Goal: Transaction & Acquisition: Book appointment/travel/reservation

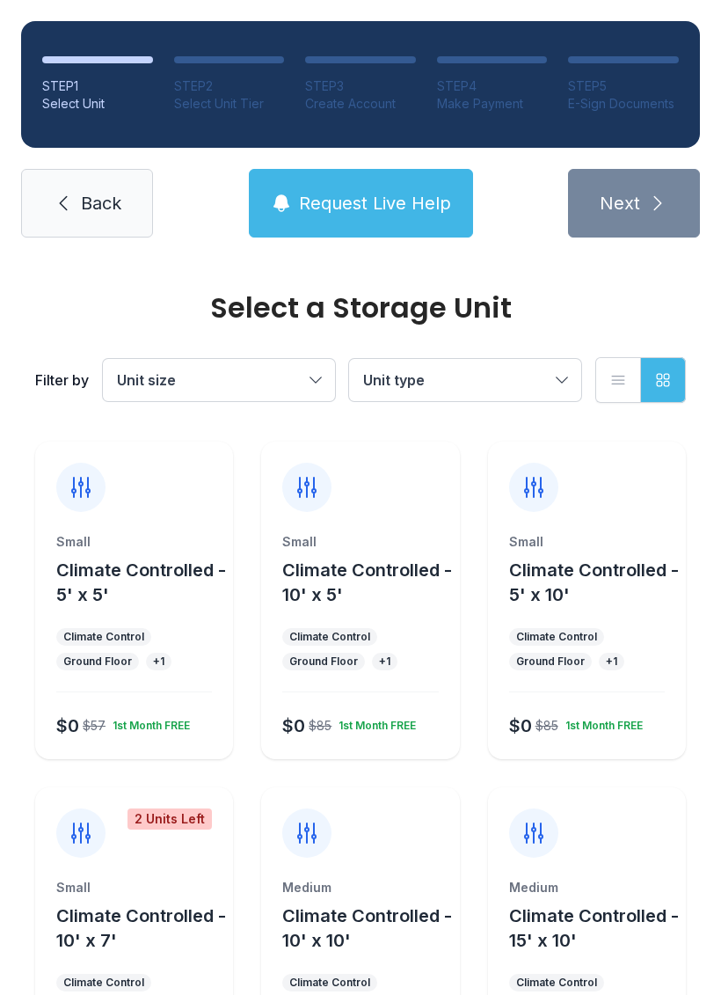
click at [303, 373] on span "Unit size" at bounding box center [210, 379] width 186 height 21
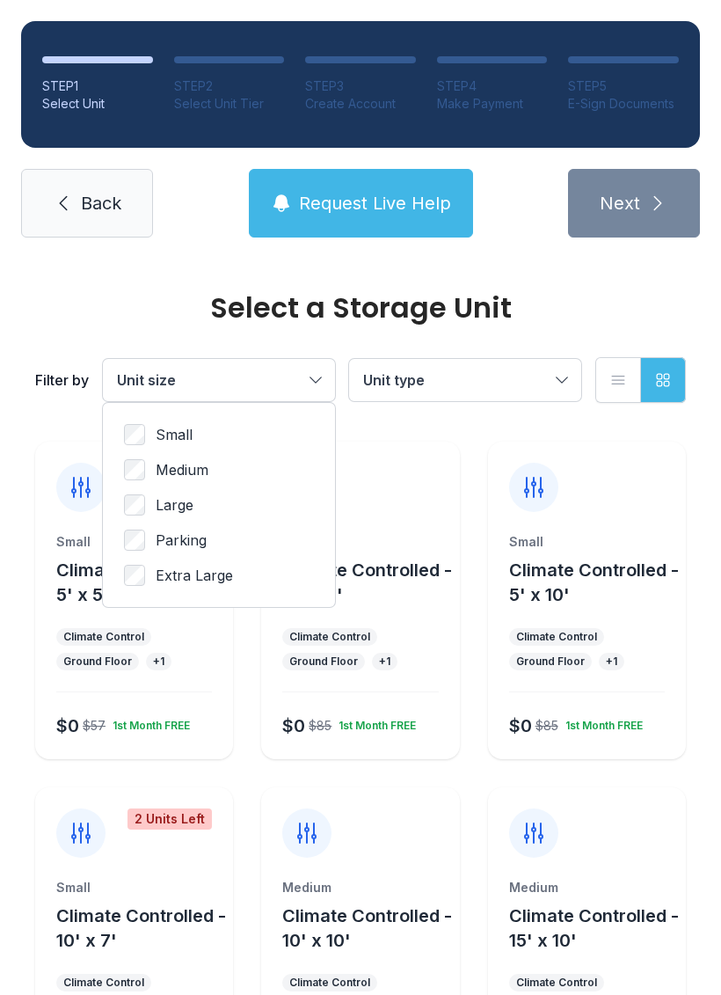
click at [548, 376] on span "Unit type" at bounding box center [456, 379] width 186 height 21
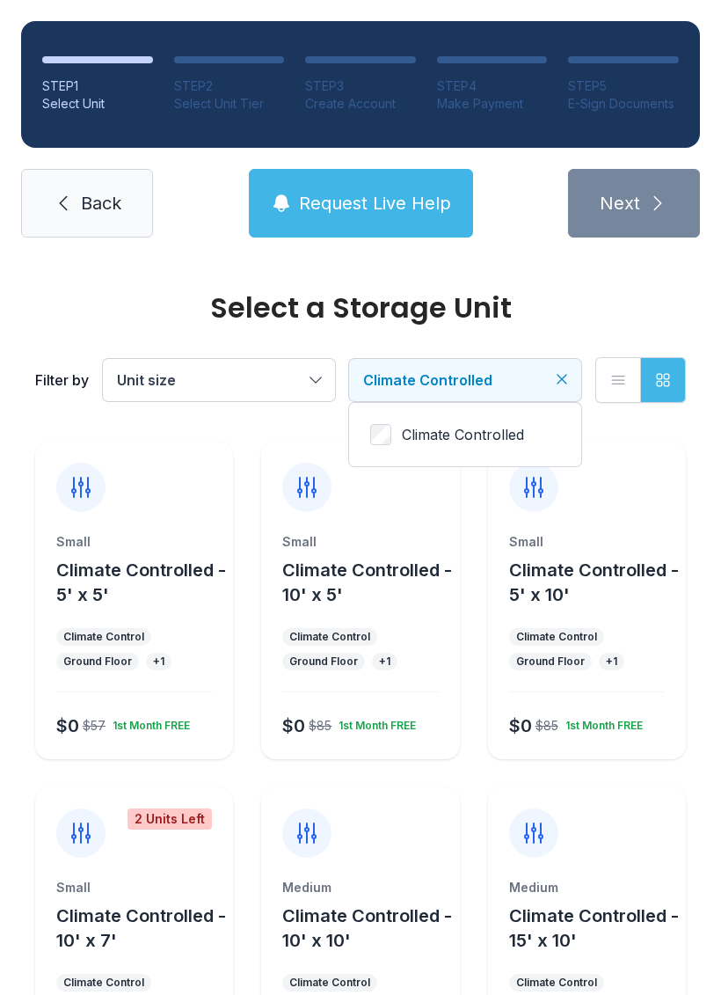
click at [306, 368] on button "Unit size" at bounding box center [219, 380] width 232 height 42
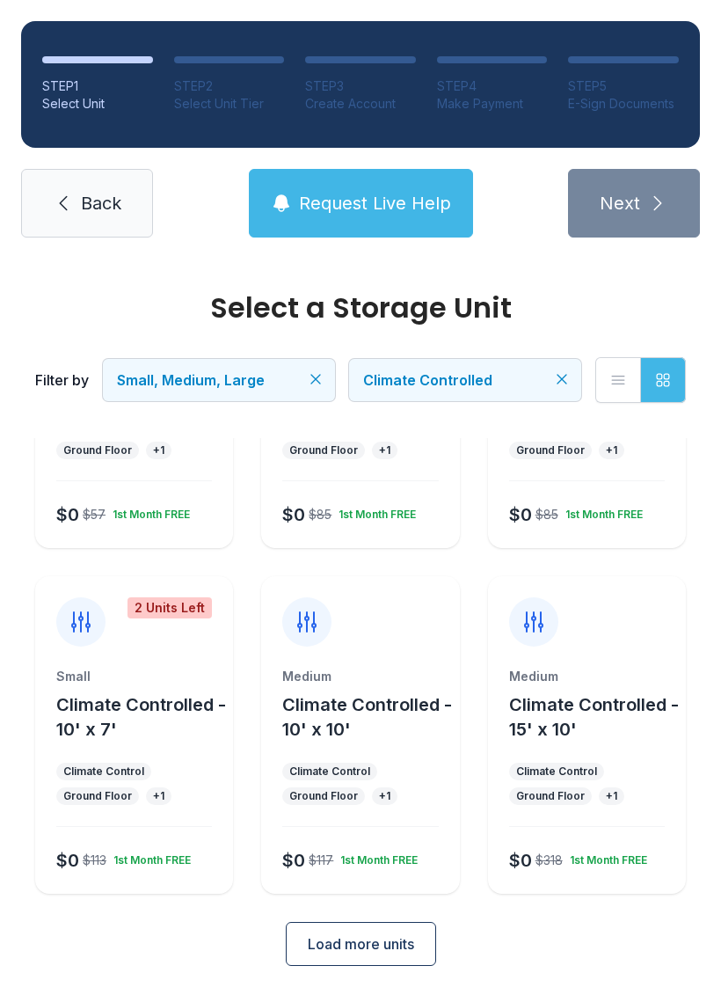
scroll to position [209, 0]
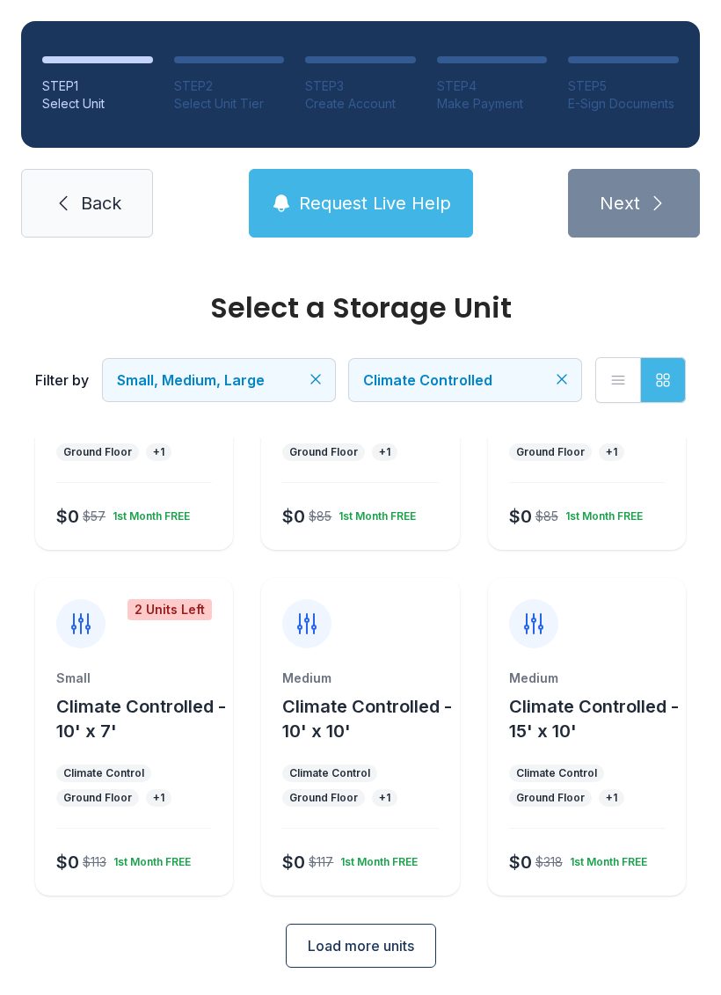
click at [353, 756] on div "Medium Climate Controlled - 10' x 10' Climate Control Ground Floor + 1 $0 $117 …" at bounding box center [360, 782] width 198 height 226
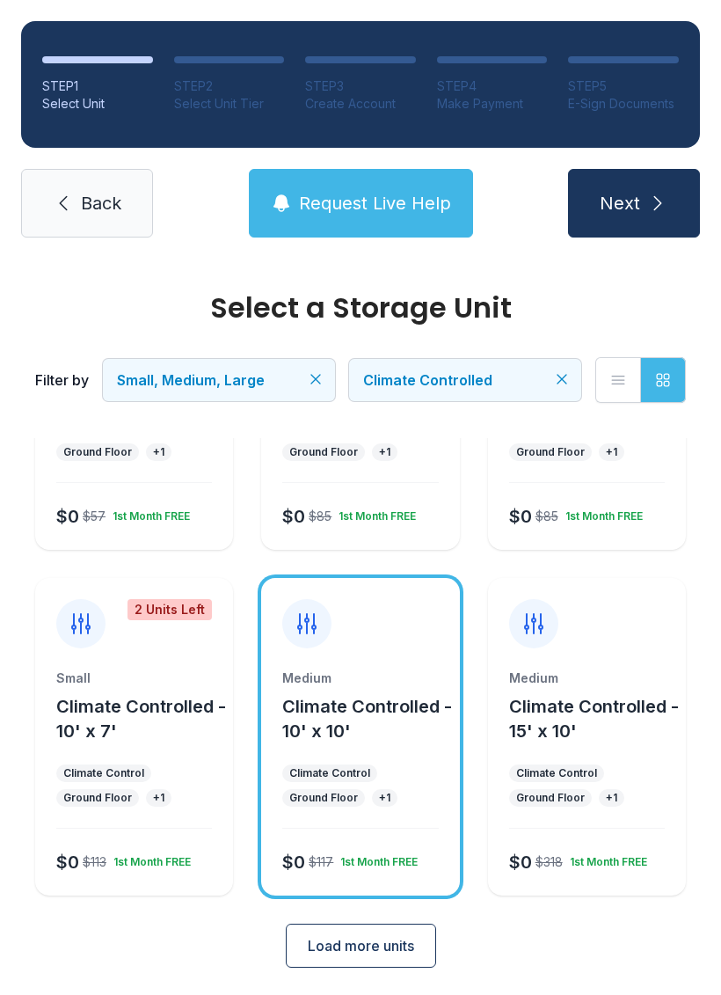
click at [376, 723] on button "Climate Controlled - 10' x 10'" at bounding box center [367, 718] width 170 height 49
click at [639, 200] on span "Next" at bounding box center [620, 203] width 40 height 25
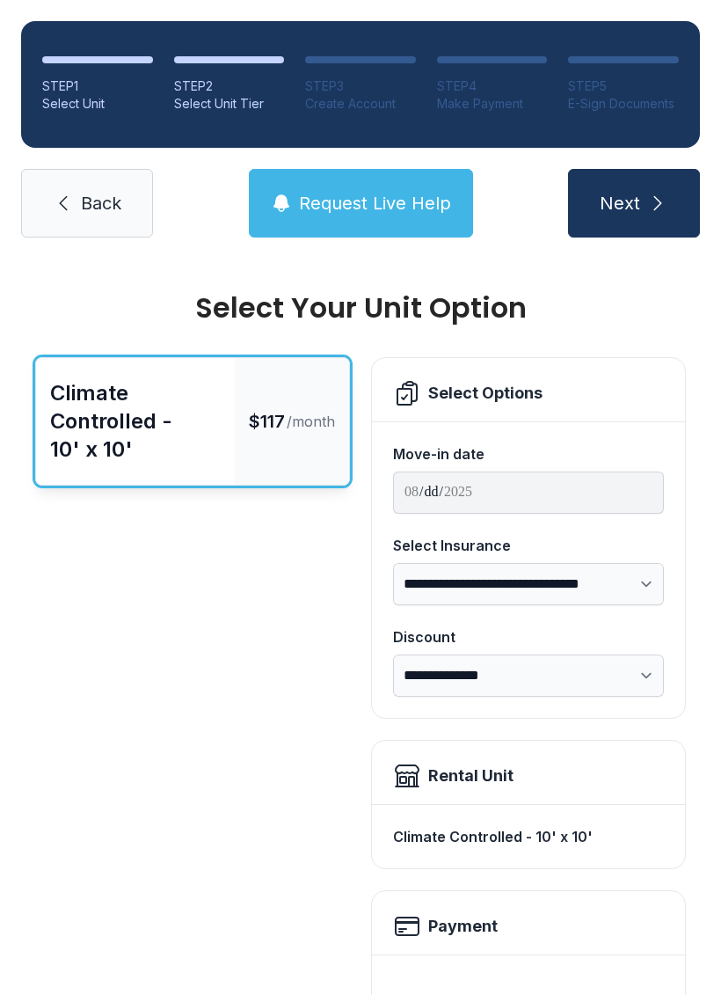
click at [69, 201] on icon at bounding box center [63, 203] width 21 height 21
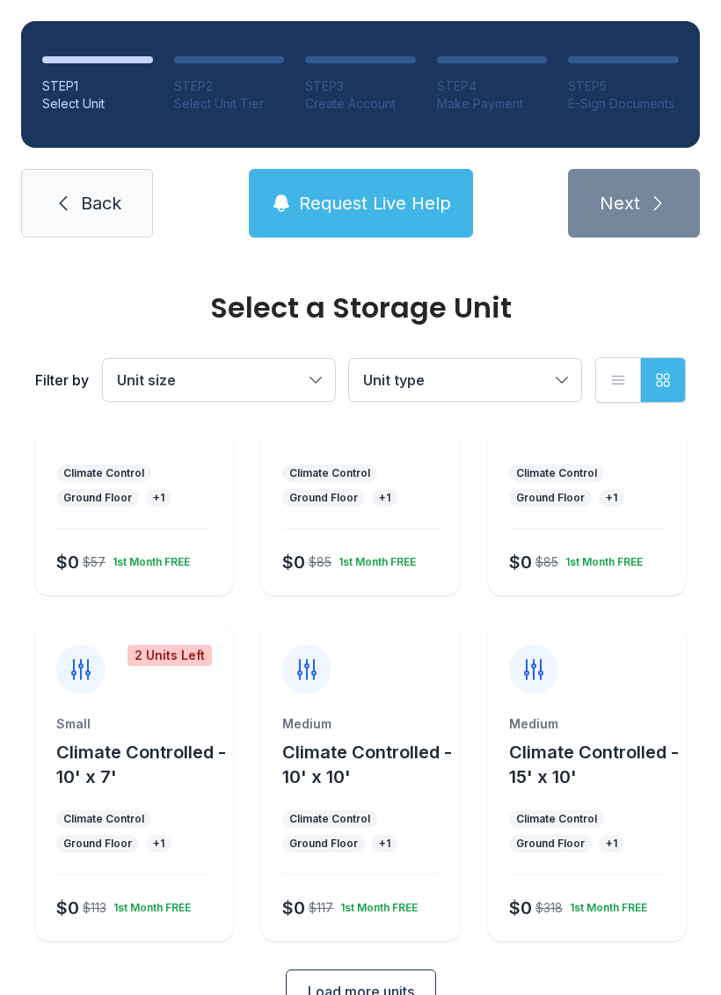
scroll to position [164, 0]
click at [612, 748] on span "Climate Controlled - 15' x 10'" at bounding box center [594, 764] width 170 height 46
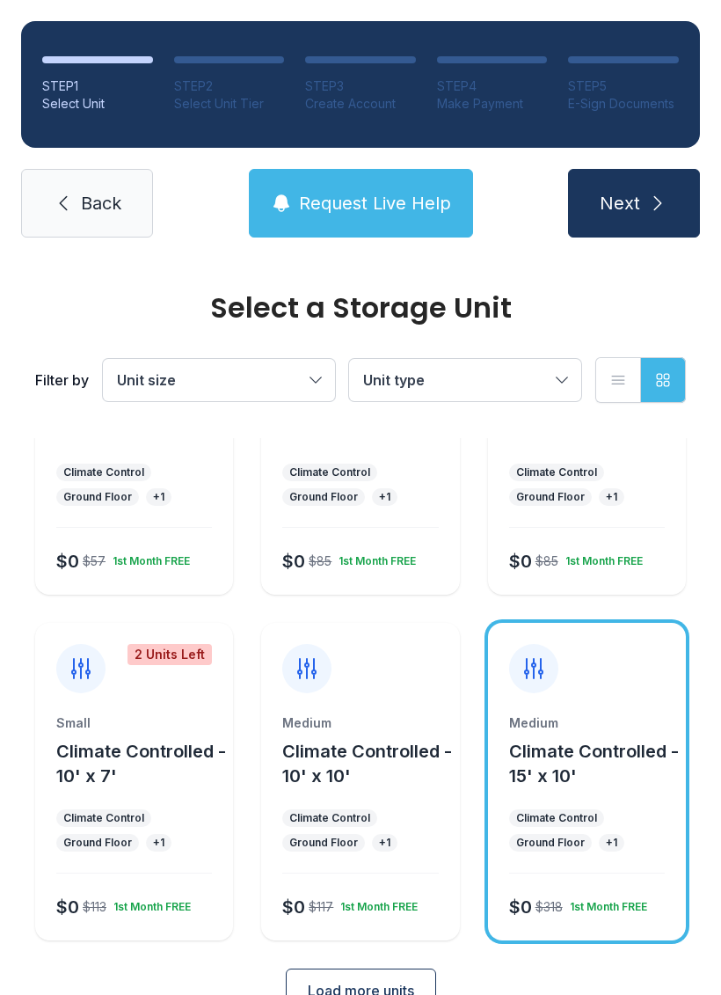
click at [647, 195] on icon "submit" at bounding box center [657, 203] width 21 height 21
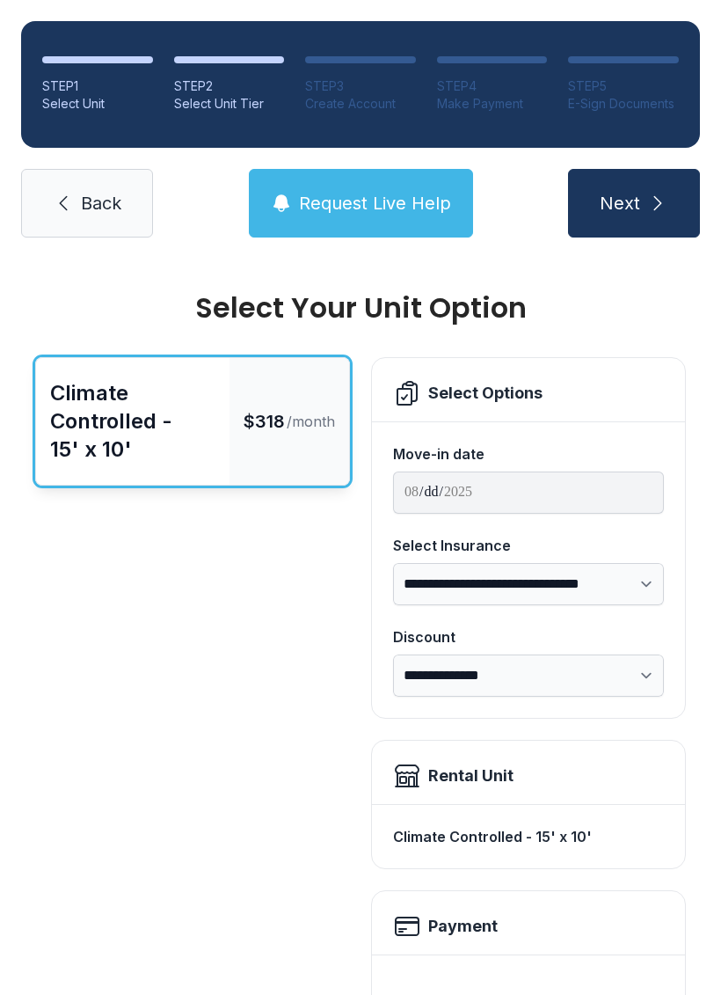
click at [650, 668] on select "**********" at bounding box center [528, 675] width 271 height 42
click at [78, 194] on link "Back" at bounding box center [87, 203] width 132 height 69
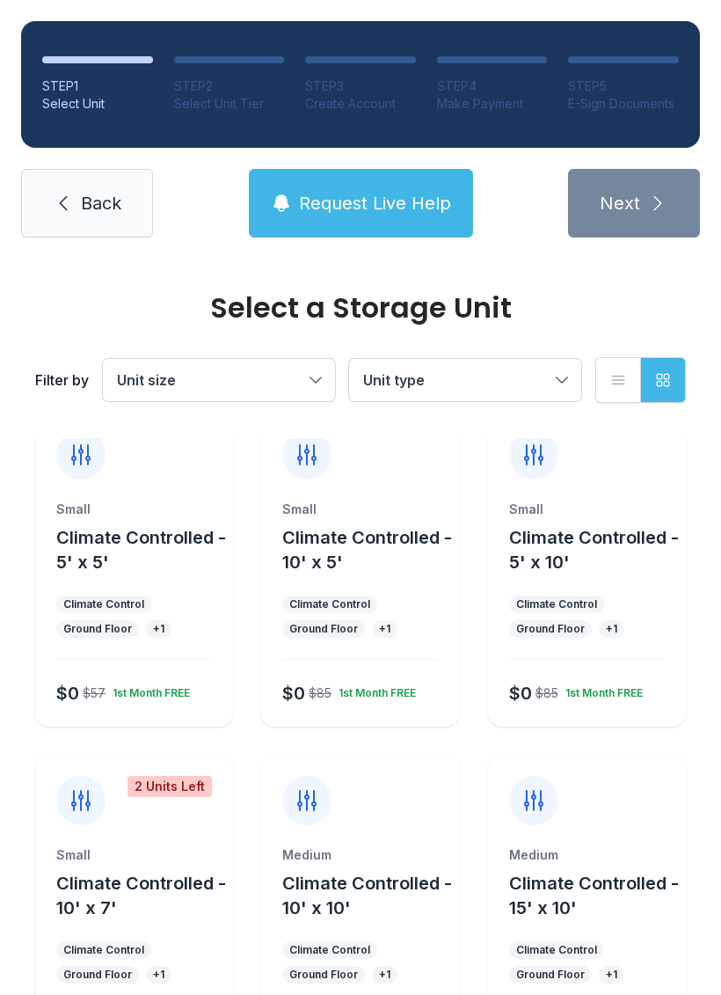
scroll to position [33, 0]
click at [295, 383] on span "Unit size" at bounding box center [210, 379] width 186 height 21
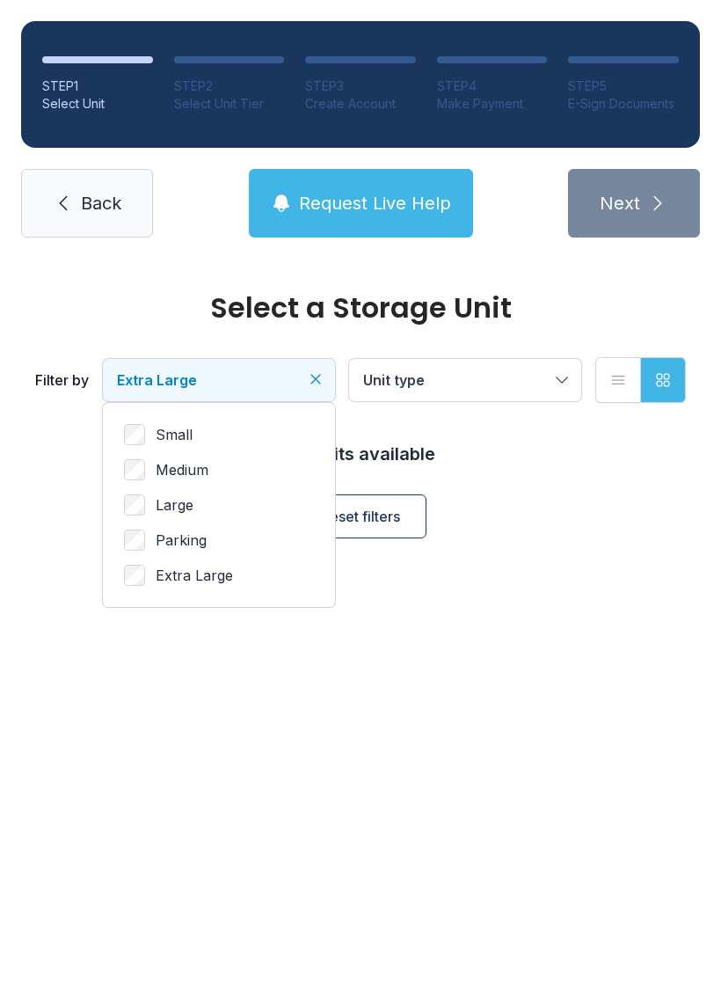
scroll to position [0, 0]
click at [304, 380] on button "Extra Large" at bounding box center [219, 380] width 232 height 42
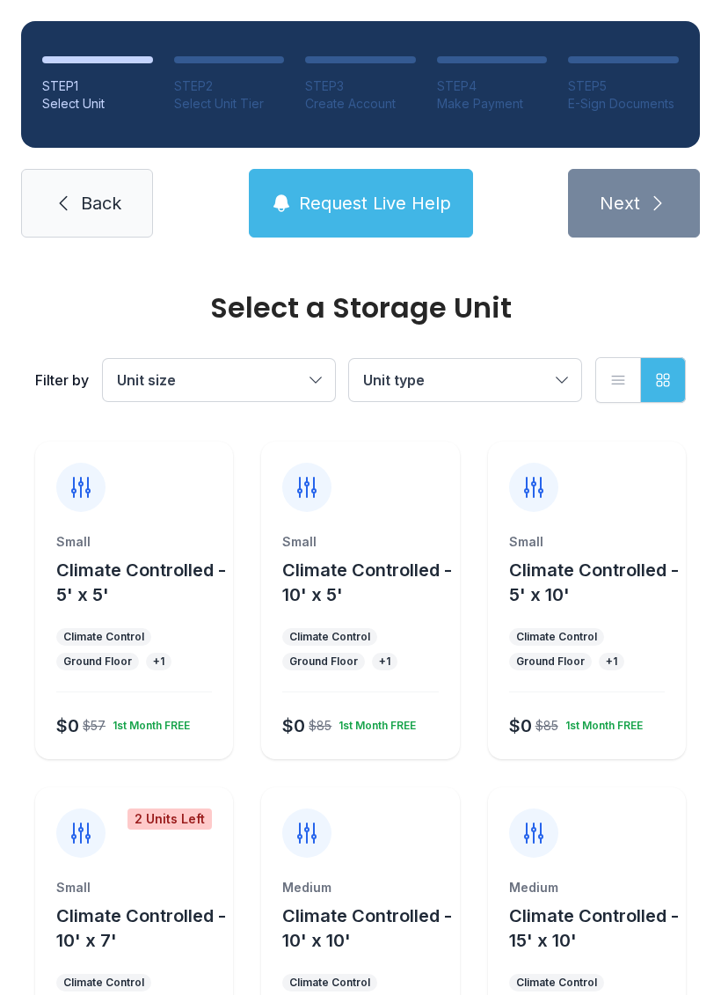
click at [310, 369] on button "Unit size" at bounding box center [219, 380] width 232 height 42
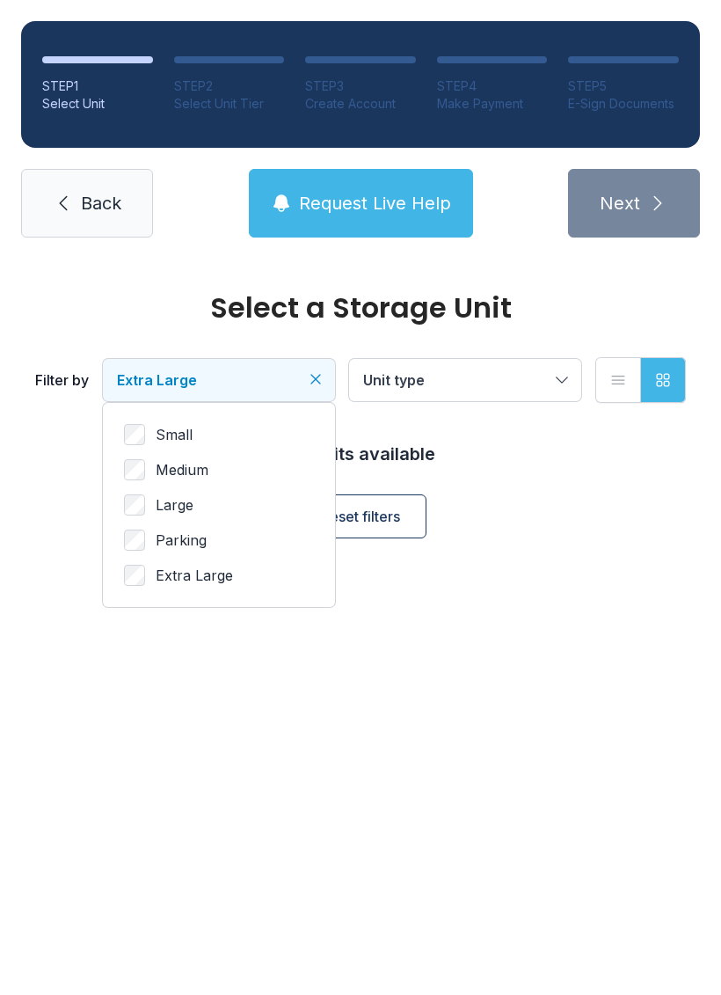
click at [315, 369] on button "Extra Large" at bounding box center [219, 380] width 232 height 42
click at [653, 369] on button "Grid view" at bounding box center [663, 380] width 46 height 46
click at [607, 383] on button "List view" at bounding box center [618, 380] width 46 height 46
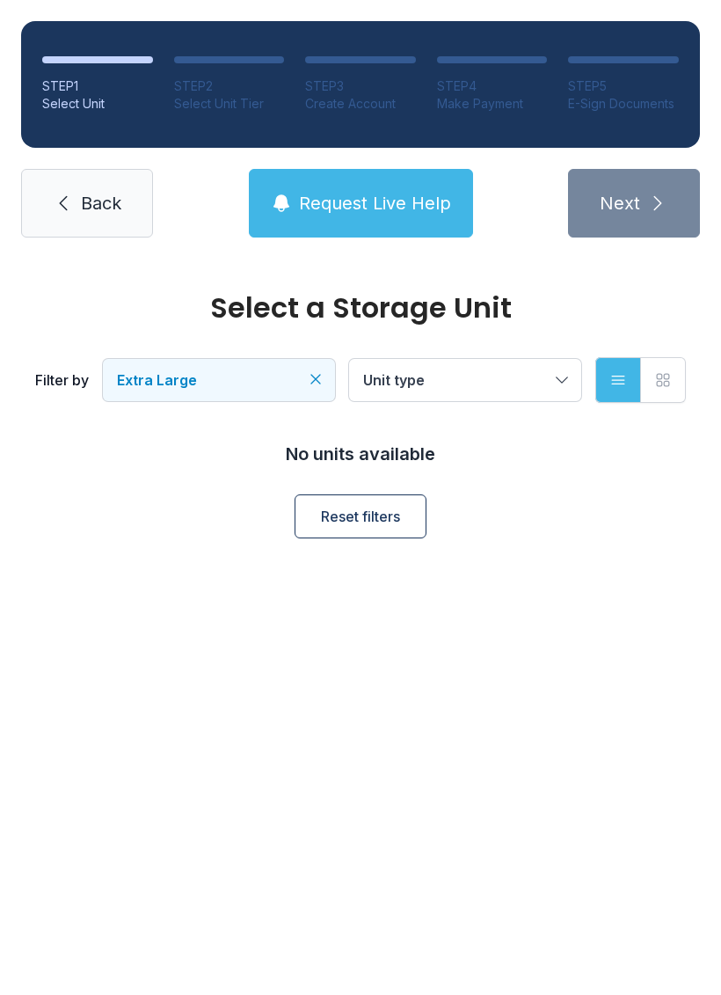
click at [656, 372] on icon "button" at bounding box center [663, 380] width 18 height 18
click at [321, 362] on button "Extra Large" at bounding box center [219, 380] width 232 height 42
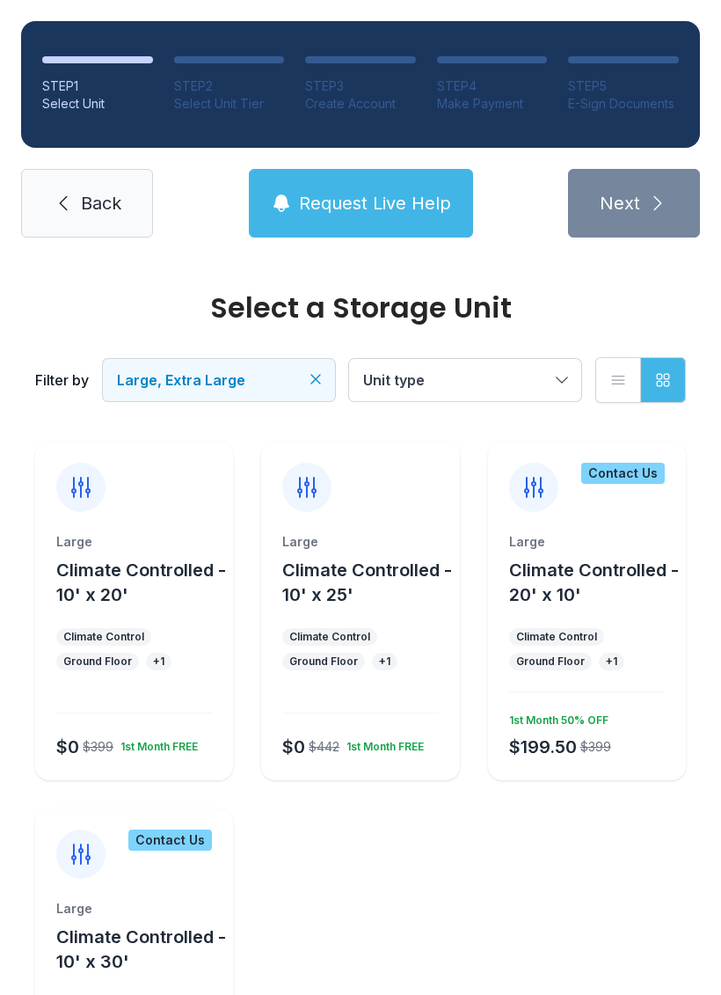
click at [312, 371] on icon "Clear filters" at bounding box center [316, 379] width 18 height 18
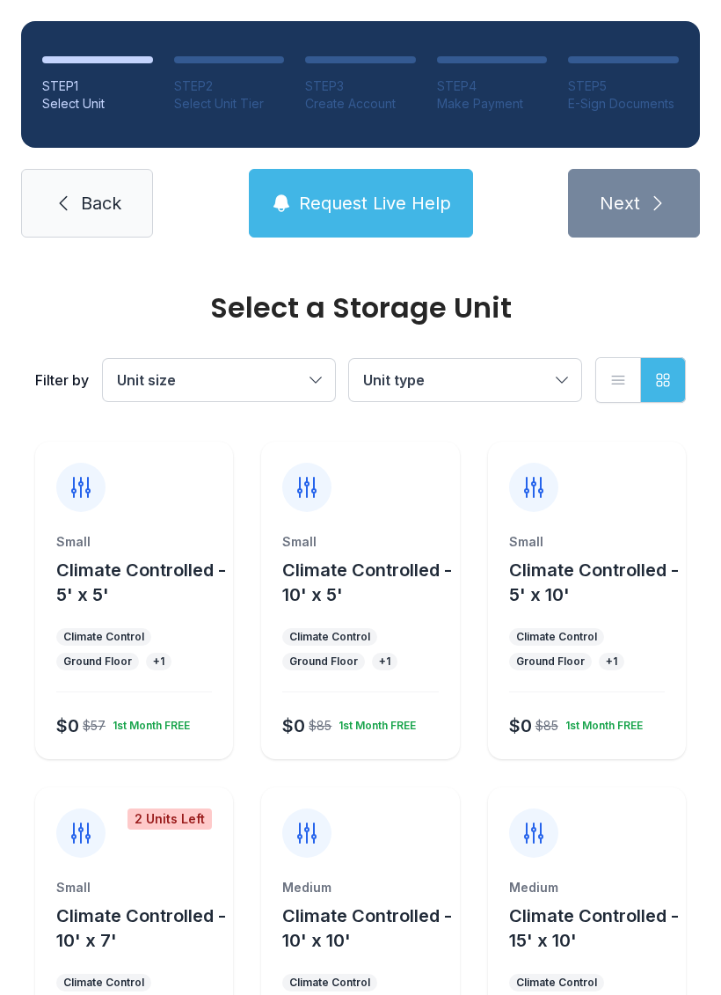
click at [313, 384] on button "Unit size" at bounding box center [219, 380] width 232 height 42
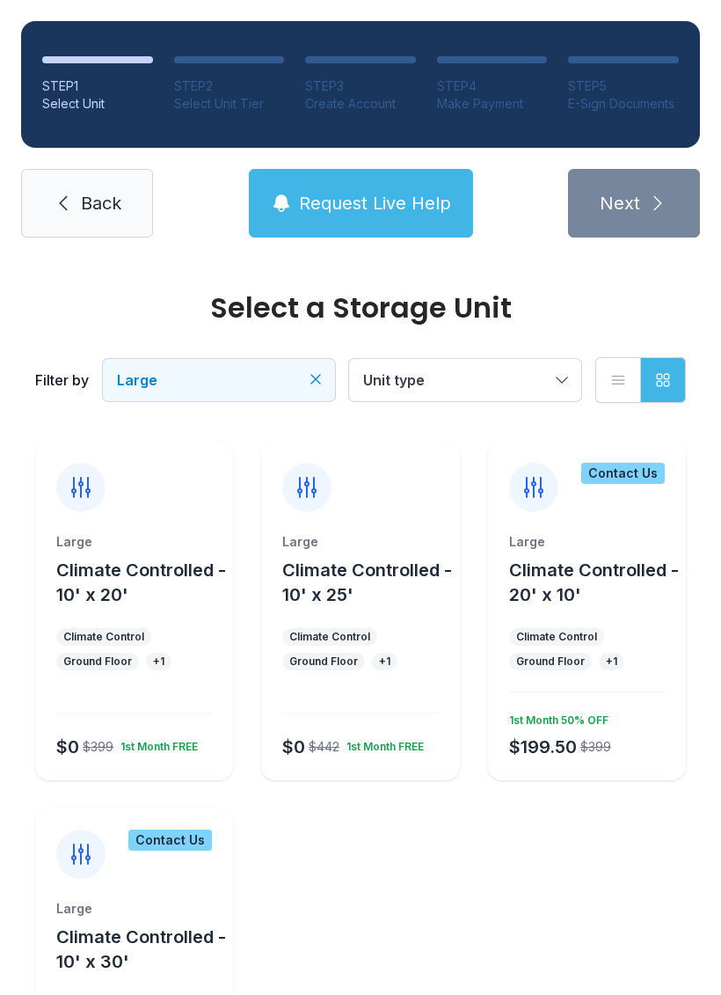
click at [161, 631] on ul "Climate Control Ground Floor + 1" at bounding box center [134, 649] width 156 height 42
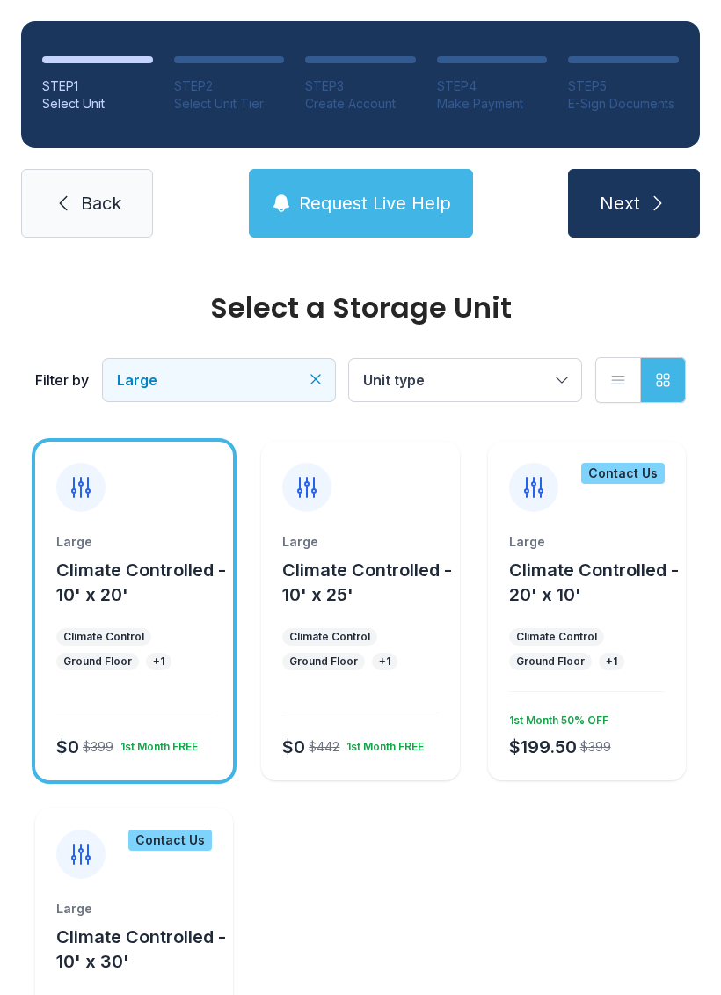
click at [642, 207] on button "Next" at bounding box center [634, 203] width 132 height 69
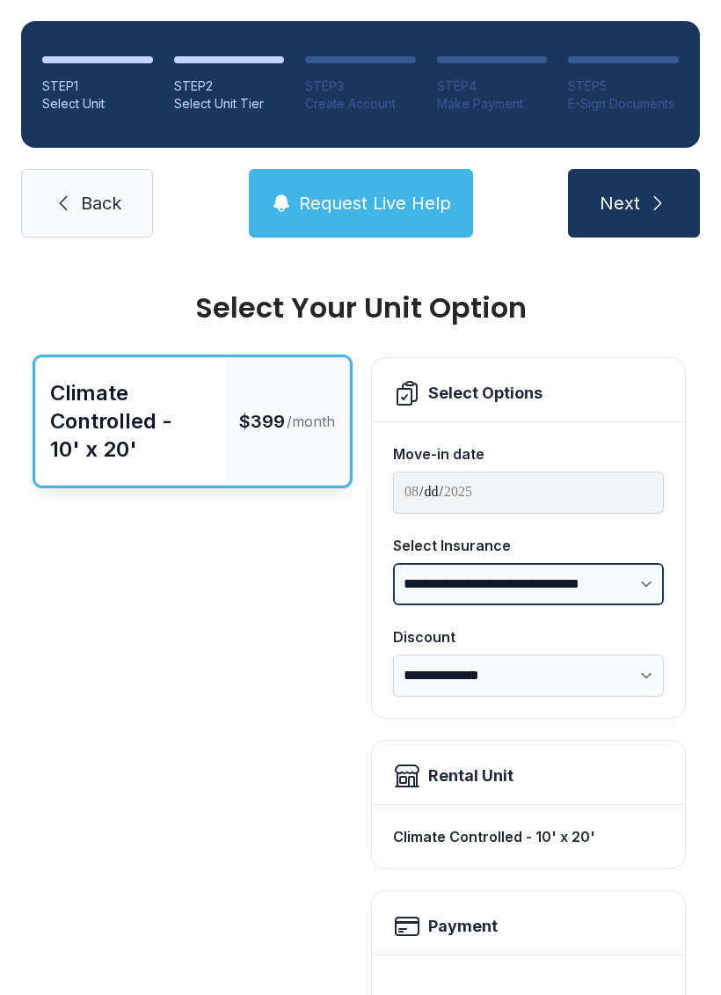
click at [638, 576] on select "**********" at bounding box center [528, 584] width 271 height 42
click at [650, 569] on select "**********" at bounding box center [528, 584] width 271 height 42
click at [67, 199] on icon at bounding box center [63, 203] width 21 height 21
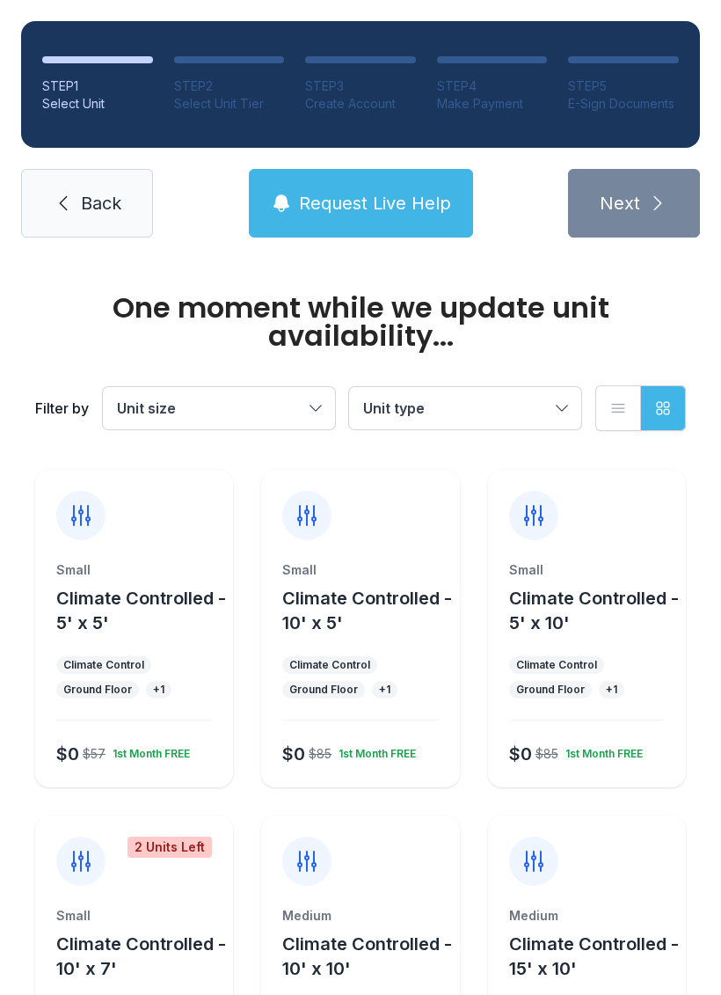
click at [318, 396] on button "Unit size" at bounding box center [219, 408] width 232 height 42
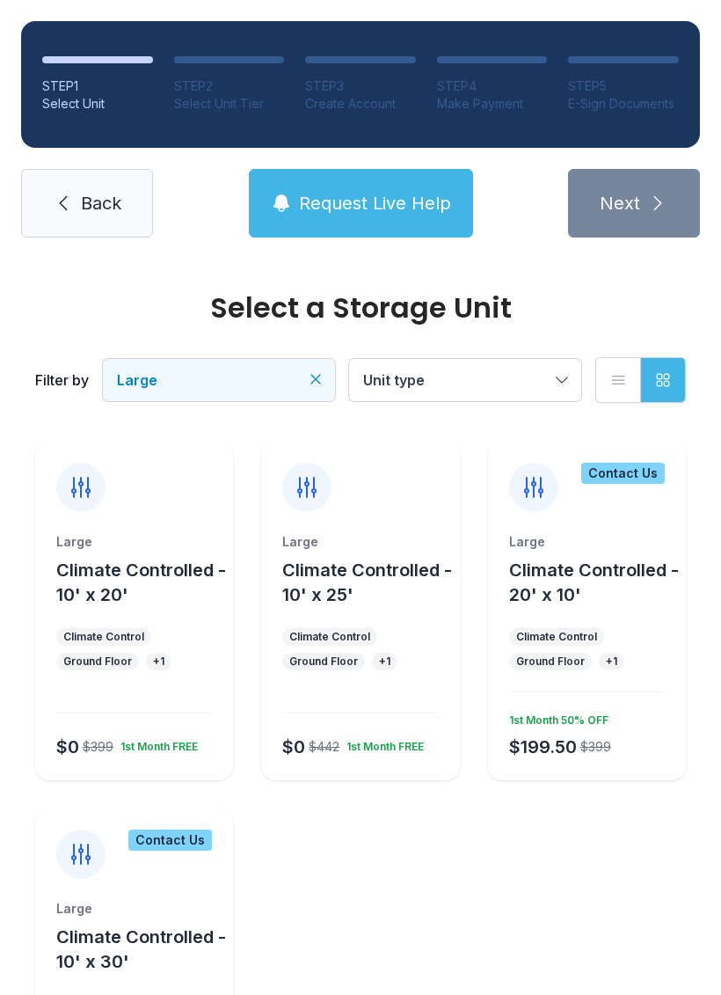
click at [83, 179] on link "Back" at bounding box center [87, 203] width 132 height 69
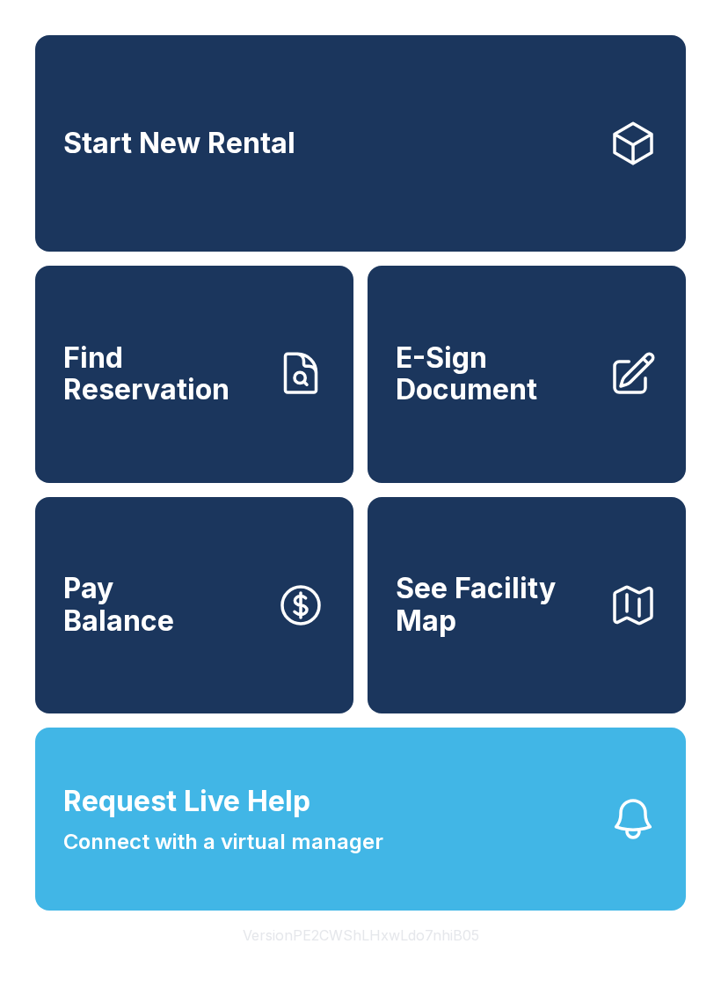
click at [362, 142] on link "Start New Rental" at bounding box center [360, 143] width 651 height 216
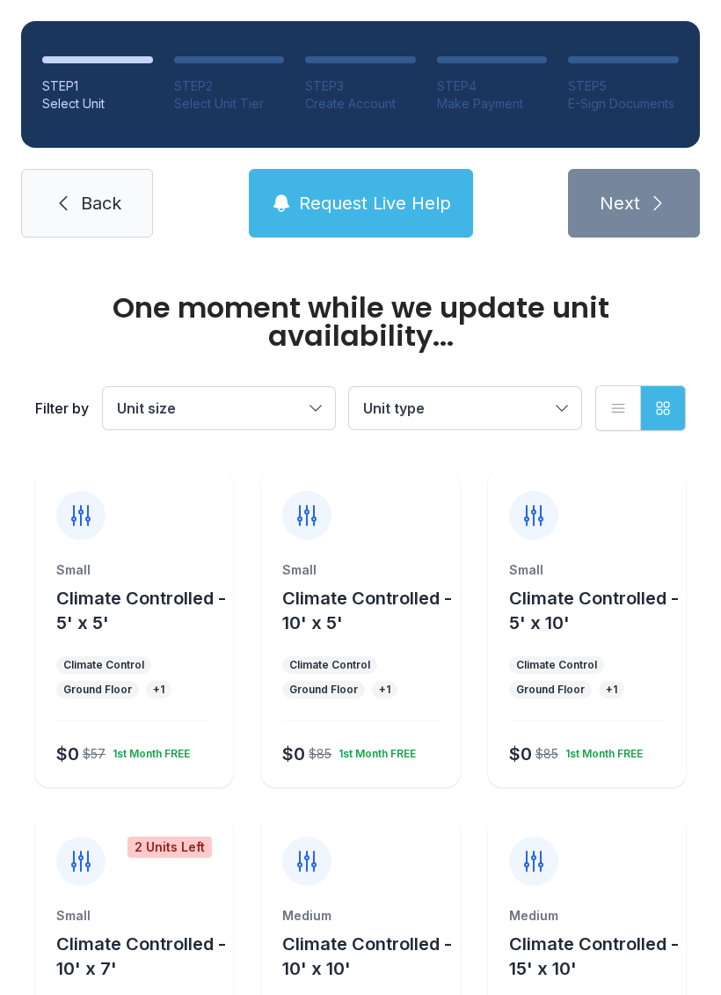
click at [325, 403] on div "Filter by Unit size Unit type List view Grid view" at bounding box center [360, 408] width 651 height 116
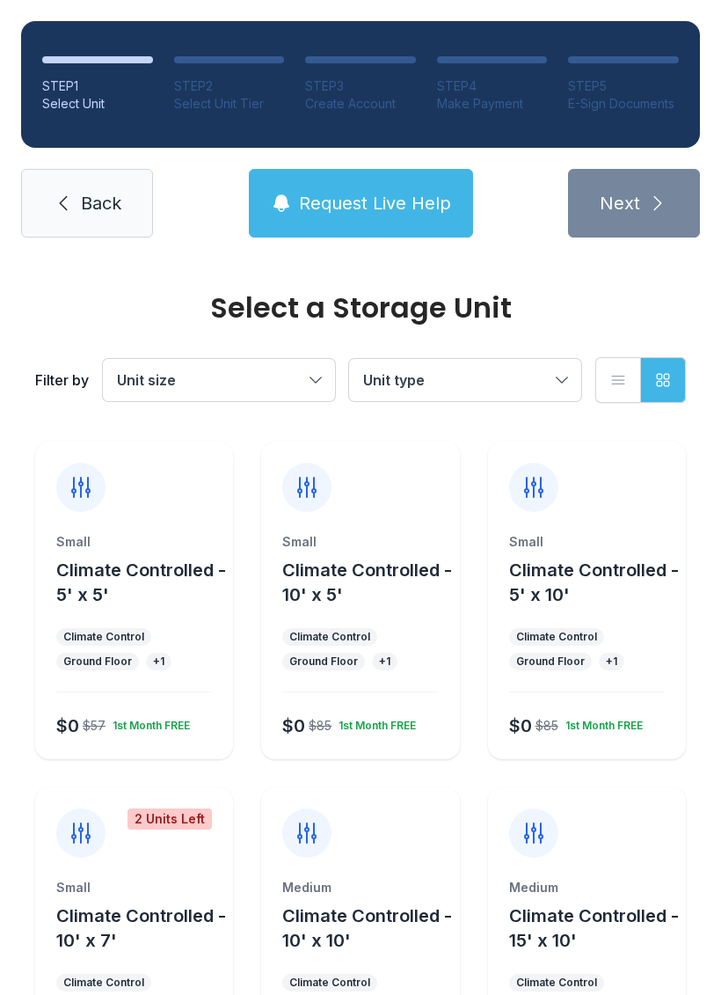
click at [298, 363] on button "Unit size" at bounding box center [219, 380] width 232 height 42
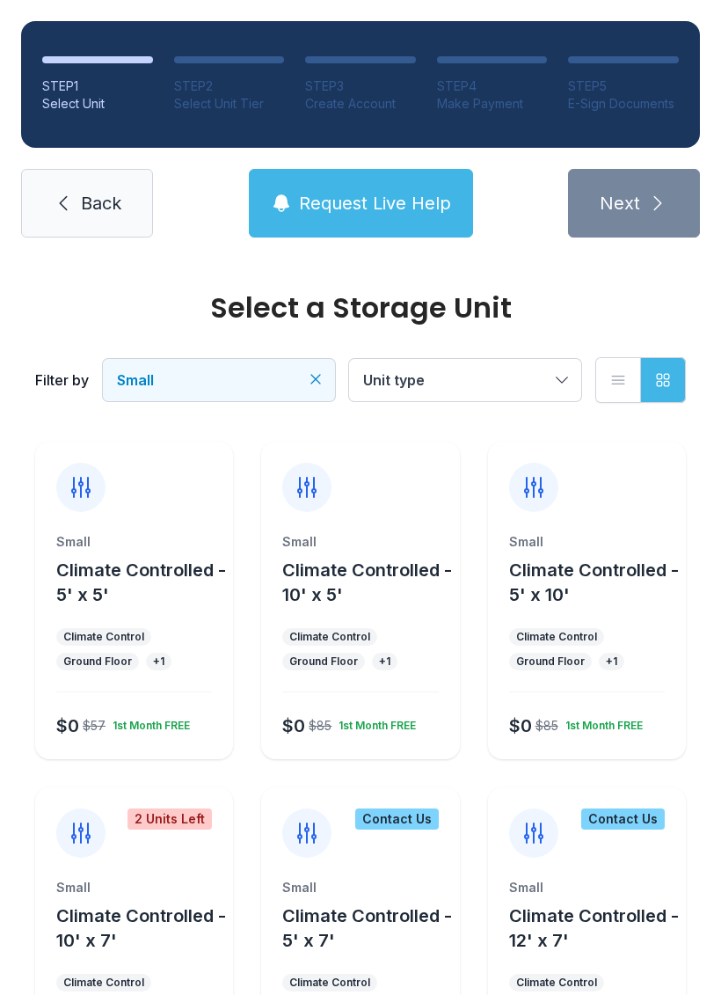
click at [375, 537] on div "Small" at bounding box center [360, 542] width 156 height 18
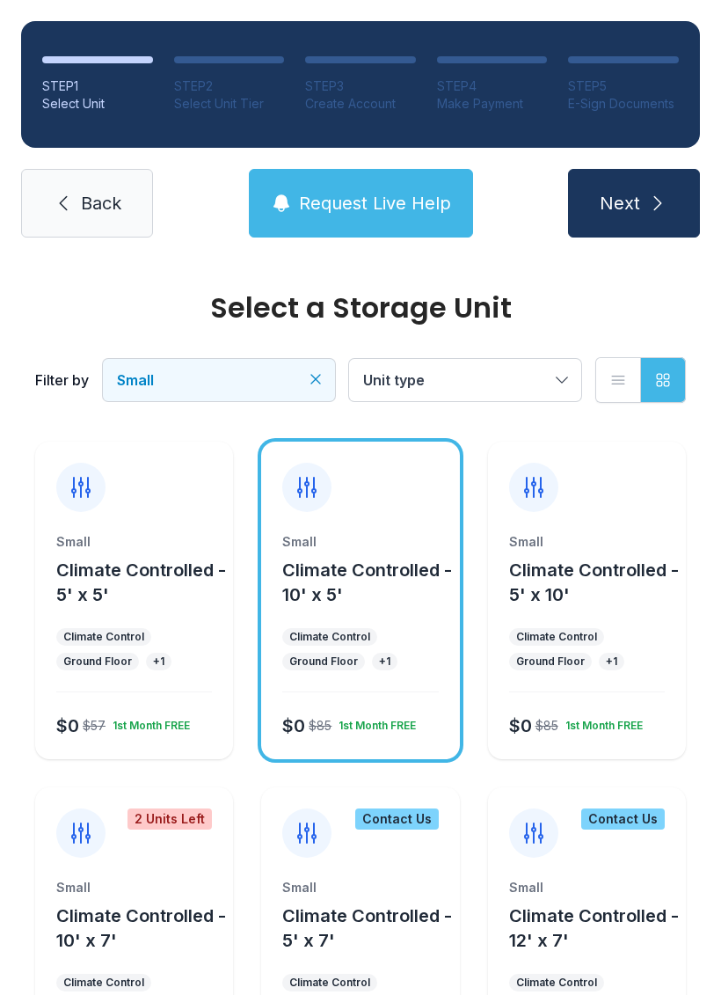
click at [647, 201] on icon "submit" at bounding box center [657, 203] width 21 height 21
